Goal: Task Accomplishment & Management: Use online tool/utility

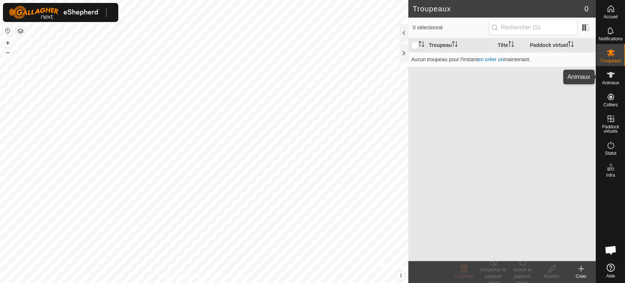
click at [610, 76] on icon at bounding box center [611, 75] width 8 height 6
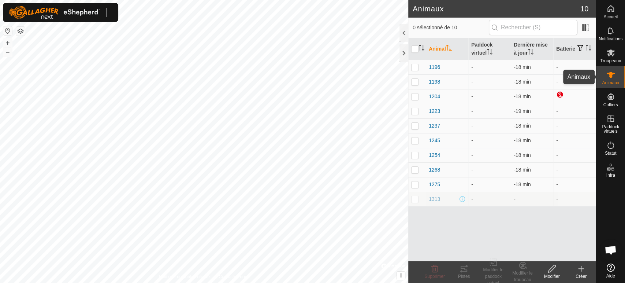
click at [610, 79] on es-animals-svg-icon at bounding box center [610, 75] width 13 height 12
click at [581, 267] on icon at bounding box center [581, 268] width 0 height 5
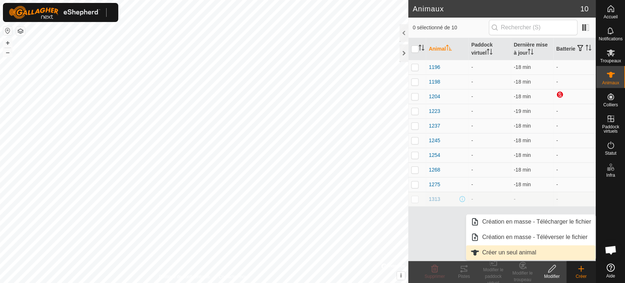
click at [526, 252] on link "Créer un seul animal" at bounding box center [531, 252] width 130 height 15
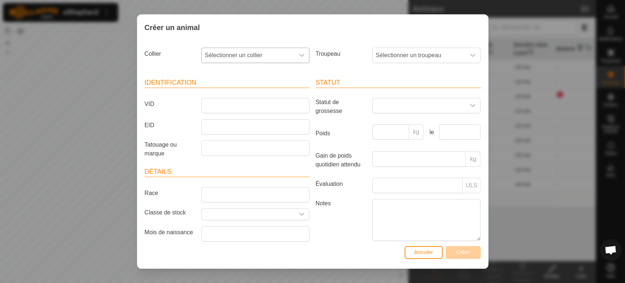
click at [269, 55] on span "Sélectionner un collier" at bounding box center [248, 55] width 93 height 15
click at [273, 54] on span "Sélectionner un collier" at bounding box center [248, 55] width 93 height 15
click at [423, 251] on span "Annuler" at bounding box center [423, 252] width 19 height 6
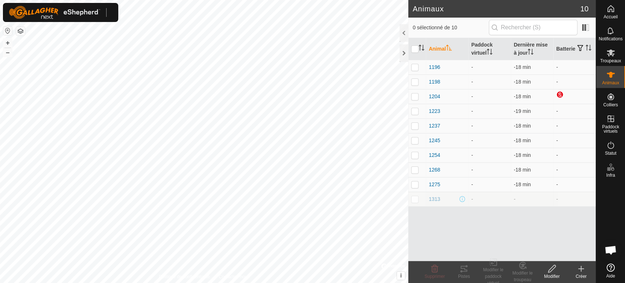
click at [456, 226] on div "Animal Paddock virtuel Dernière mise à jour Batterie 1196 - -18 min - 1198 - -1…" at bounding box center [502, 149] width 188 height 223
